Goal: Register for event/course: Sign up to attend an event or enroll in a course

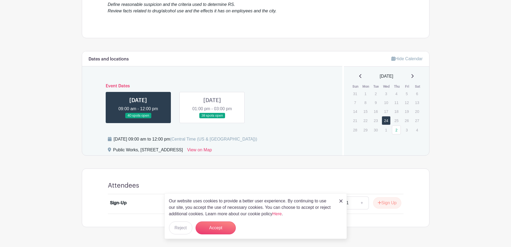
scroll to position [188, 0]
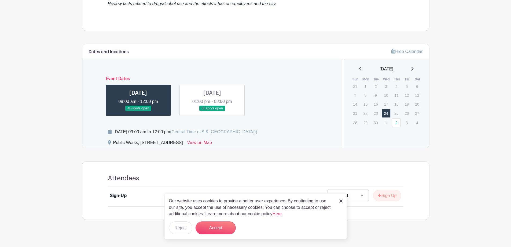
click at [341, 202] on img at bounding box center [341, 200] width 3 height 3
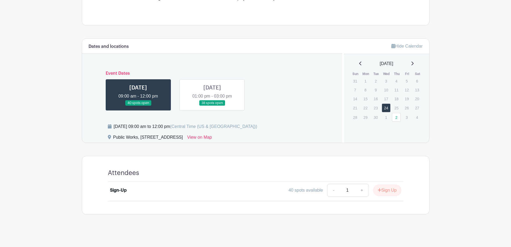
scroll to position [194, 0]
click at [362, 190] on link "+" at bounding box center [361, 189] width 13 height 13
type input "3"
click at [385, 190] on button "Sign Up" at bounding box center [387, 188] width 28 height 11
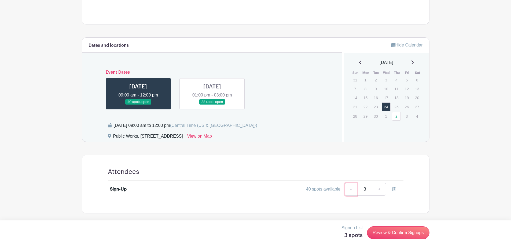
click at [351, 189] on link "-" at bounding box center [351, 189] width 12 height 13
type input "2"
click at [351, 189] on link "-" at bounding box center [351, 189] width 12 height 13
type input "1"
click at [138, 105] on link at bounding box center [138, 105] width 0 height 0
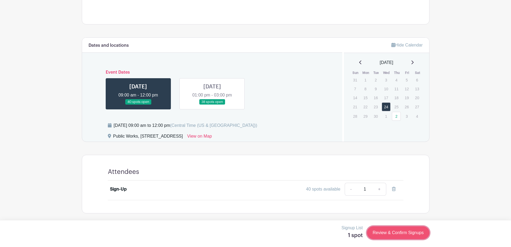
click at [379, 228] on link "Review & Confirm Signups" at bounding box center [398, 232] width 62 height 13
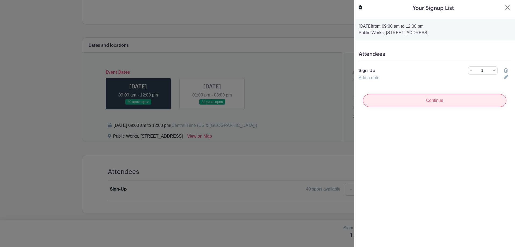
click at [409, 100] on input "Continue" at bounding box center [435, 100] width 144 height 13
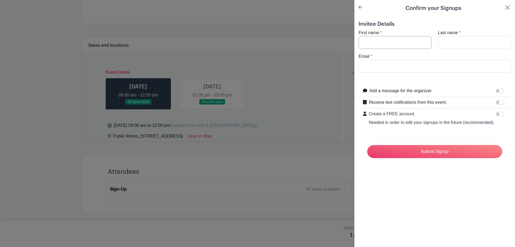
click at [393, 42] on input "First name" at bounding box center [395, 42] width 73 height 13
type input "c"
type input "[PERSON_NAME]"
click at [396, 68] on input "Email" at bounding box center [435, 66] width 152 height 13
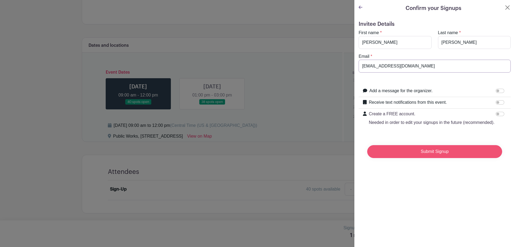
type input "[EMAIL_ADDRESS][DOMAIN_NAME]"
click at [439, 157] on input "Submit Signup" at bounding box center [435, 151] width 135 height 13
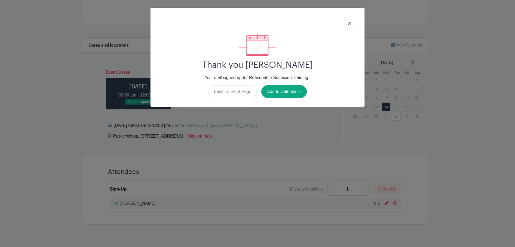
click at [348, 24] on link at bounding box center [350, 22] width 12 height 13
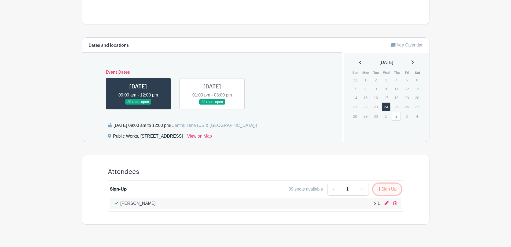
click at [384, 189] on button "Sign Up" at bounding box center [387, 188] width 28 height 11
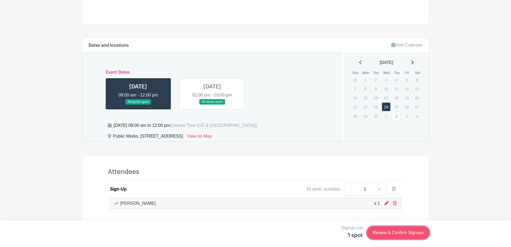
click at [392, 231] on link "Review & Confirm Signups" at bounding box center [398, 232] width 62 height 13
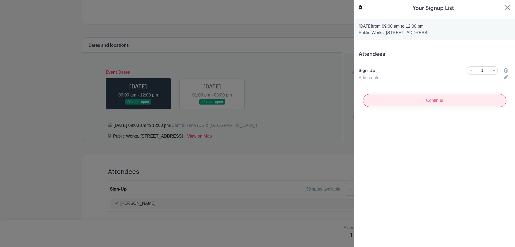
click at [431, 100] on input "Continue" at bounding box center [435, 100] width 144 height 13
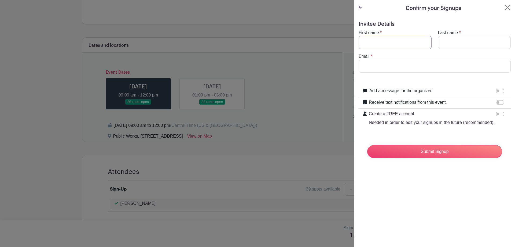
click at [398, 43] on input "First name" at bounding box center [395, 42] width 73 height 13
click at [387, 42] on input "First name" at bounding box center [395, 42] width 73 height 13
type input "[PERSON_NAME]"
click at [387, 67] on input "Email" at bounding box center [435, 66] width 152 height 13
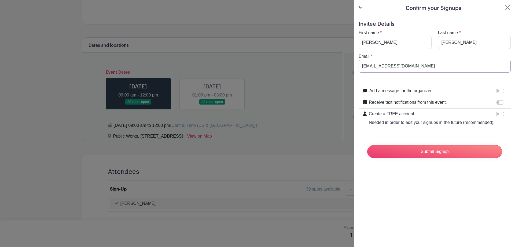
drag, startPoint x: 400, startPoint y: 64, endPoint x: 403, endPoint y: 64, distance: 3.6
click at [400, 64] on input "[EMAIL_ADDRESS][DOMAIN_NAME]" at bounding box center [435, 66] width 152 height 13
type input "[EMAIL_ADDRESS][DOMAIN_NAME]"
click at [416, 157] on input "Submit Signup" at bounding box center [435, 151] width 135 height 13
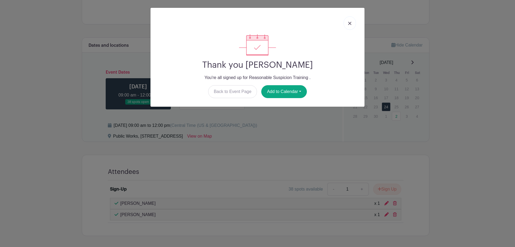
click at [348, 22] on img at bounding box center [349, 23] width 3 height 3
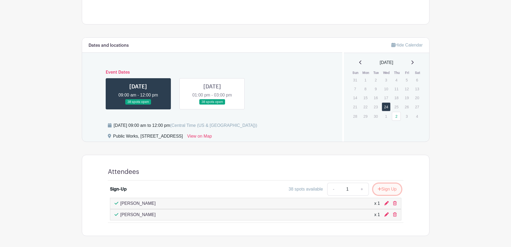
click at [381, 192] on button "Sign Up" at bounding box center [387, 188] width 28 height 11
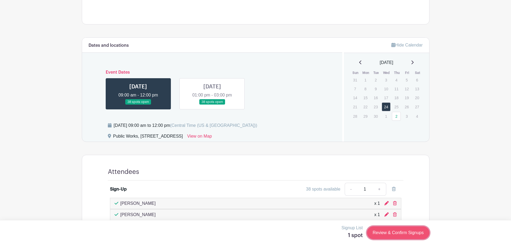
click at [391, 229] on link "Review & Confirm Signups" at bounding box center [398, 232] width 62 height 13
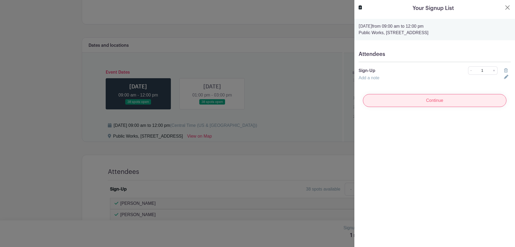
click at [421, 104] on input "Continue" at bounding box center [435, 100] width 144 height 13
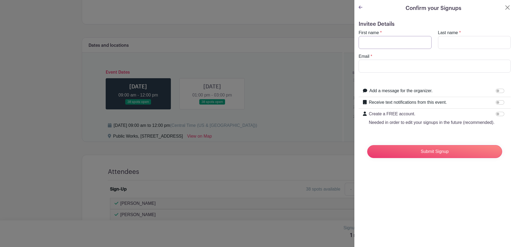
click at [387, 44] on input "First name" at bounding box center [395, 42] width 73 height 13
type input "Mario"
type input "[PERSON_NAME]"
type input "[EMAIL_ADDRESS][DOMAIN_NAME]"
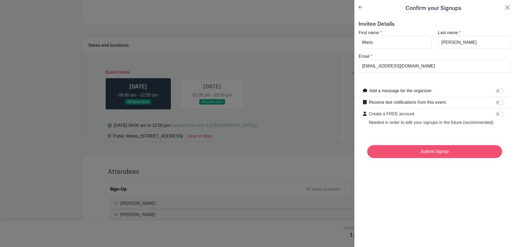
click at [436, 158] on input "Submit Signup" at bounding box center [435, 151] width 135 height 13
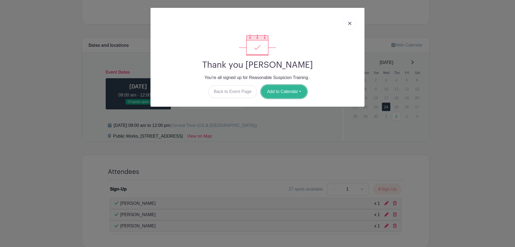
click at [286, 95] on button "Add to Calendar" at bounding box center [284, 91] width 46 height 13
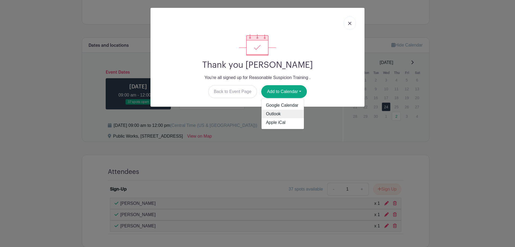
click at [277, 113] on link "Outlook" at bounding box center [283, 114] width 42 height 9
click at [350, 24] on img at bounding box center [349, 23] width 3 height 3
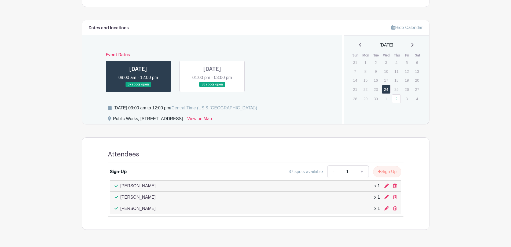
scroll to position [221, 0]
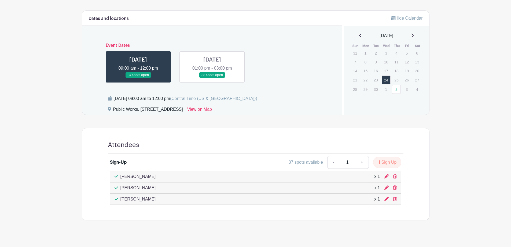
click at [212, 78] on link at bounding box center [212, 78] width 0 height 0
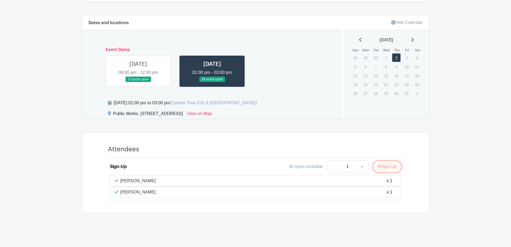
click at [387, 167] on button "Sign Up" at bounding box center [387, 166] width 28 height 11
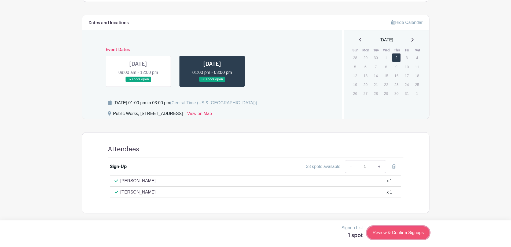
click at [391, 232] on link "Review & Confirm Signups" at bounding box center [398, 232] width 62 height 13
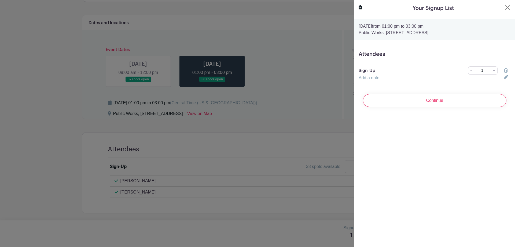
click at [464, 100] on input "Continue" at bounding box center [435, 100] width 144 height 13
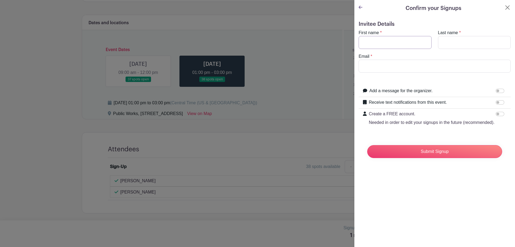
click at [398, 42] on input "First name" at bounding box center [395, 42] width 73 height 13
type input "[PERSON_NAME]"
type input "Banks"
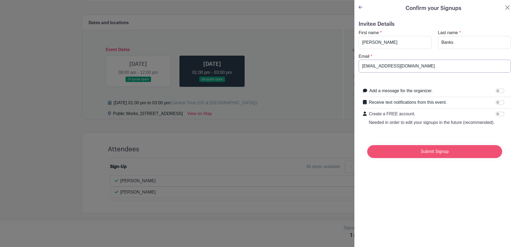
type input "[EMAIL_ADDRESS][DOMAIN_NAME]"
click at [428, 158] on input "Submit Signup" at bounding box center [435, 151] width 135 height 13
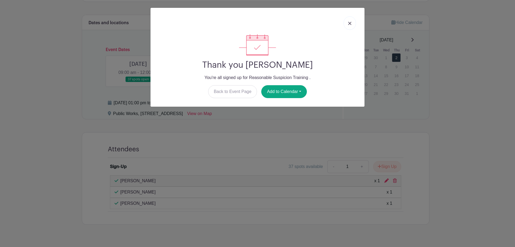
click at [348, 22] on img at bounding box center [349, 23] width 3 height 3
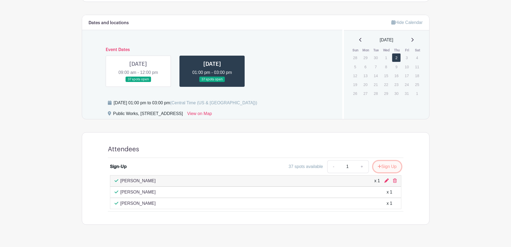
click at [389, 167] on button "Sign Up" at bounding box center [387, 166] width 28 height 11
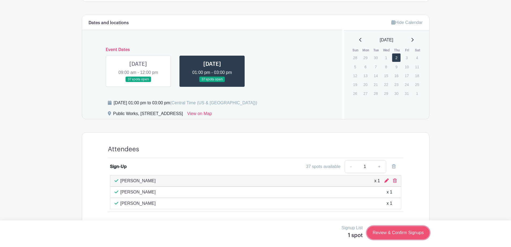
click at [408, 233] on link "Review & Confirm Signups" at bounding box center [398, 232] width 62 height 13
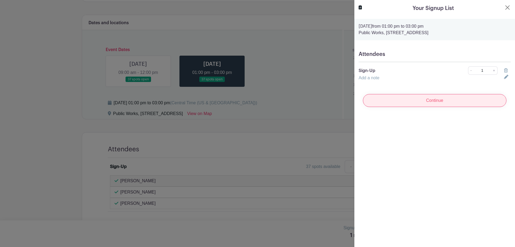
click at [413, 100] on input "Continue" at bounding box center [435, 100] width 144 height 13
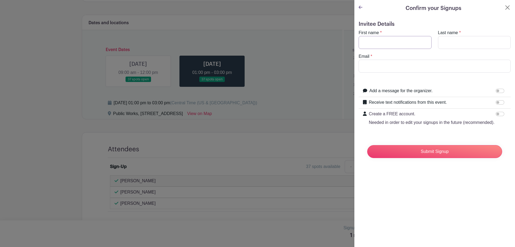
click at [390, 41] on input "First name" at bounding box center [395, 42] width 73 height 13
type input "[PERSON_NAME]"
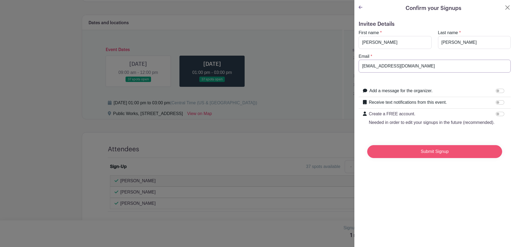
type input "[EMAIL_ADDRESS][DOMAIN_NAME]"
click at [416, 158] on input "Submit Signup" at bounding box center [435, 151] width 135 height 13
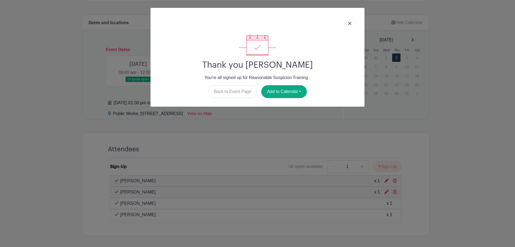
click at [351, 24] on img at bounding box center [349, 23] width 3 height 3
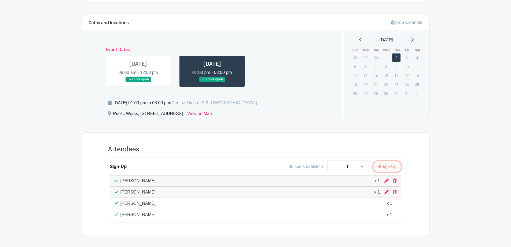
click at [383, 168] on button "Sign Up" at bounding box center [387, 166] width 28 height 11
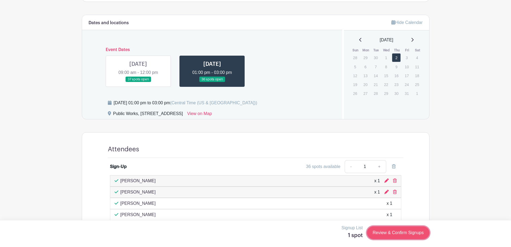
click at [390, 233] on link "Review & Confirm Signups" at bounding box center [398, 232] width 62 height 13
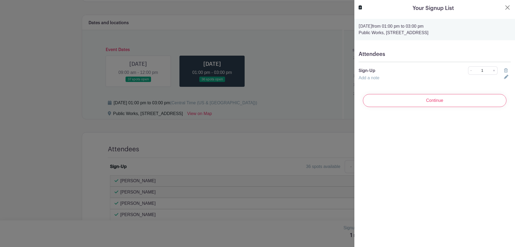
click at [454, 99] on input "Continue" at bounding box center [435, 100] width 144 height 13
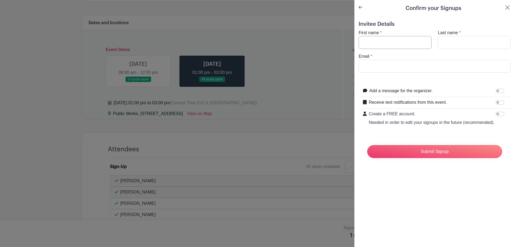
click at [391, 43] on input "First name" at bounding box center [395, 42] width 73 height 13
type input "[PERSON_NAME]"
type input "[EMAIL_ADDRESS][DOMAIN_NAME]"
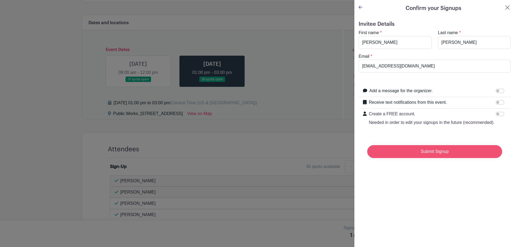
click at [441, 157] on input "Submit Signup" at bounding box center [435, 151] width 135 height 13
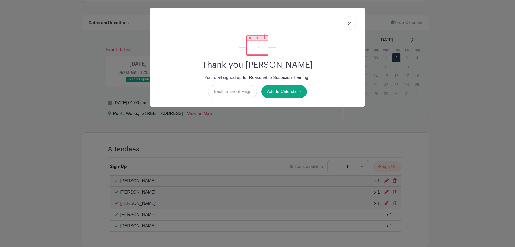
click at [349, 23] on img at bounding box center [349, 23] width 3 height 3
